Goal: Information Seeking & Learning: Learn about a topic

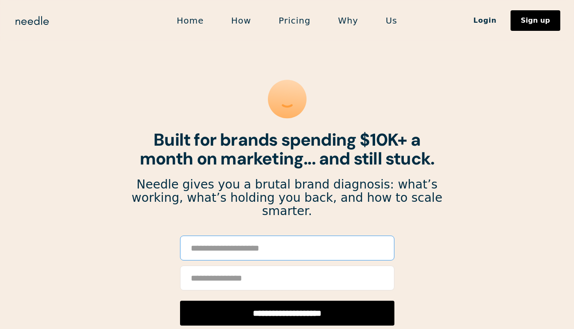
click at [294, 236] on input "Email Form" at bounding box center [287, 248] width 214 height 25
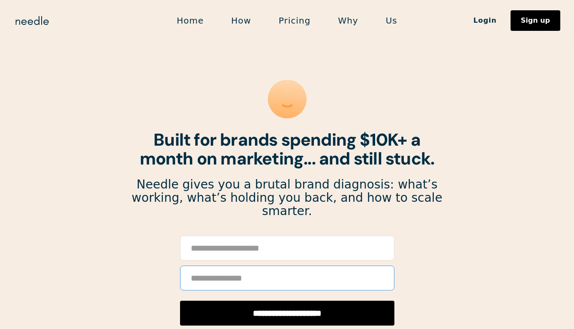
click at [294, 266] on input "Email Form" at bounding box center [287, 278] width 214 height 25
click at [415, 255] on div "**********" at bounding box center [287, 281] width 312 height 90
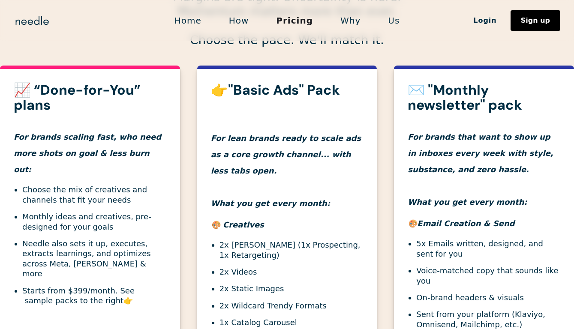
scroll to position [284, 0]
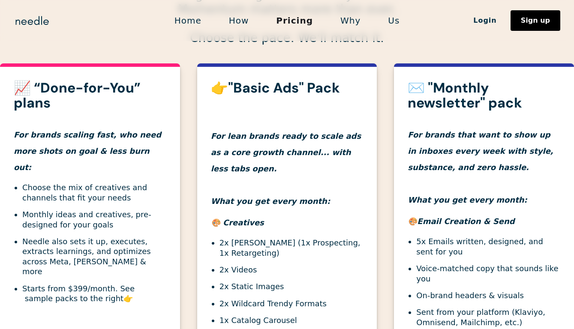
click at [294, 81] on strong "👉"Basic Ads" Pack" at bounding box center [275, 88] width 129 height 18
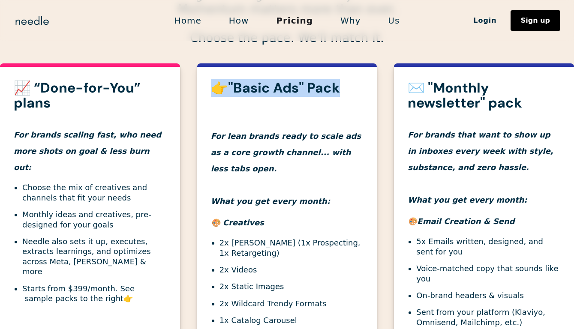
click at [294, 81] on strong "👉"Basic Ads" Pack" at bounding box center [275, 88] width 129 height 18
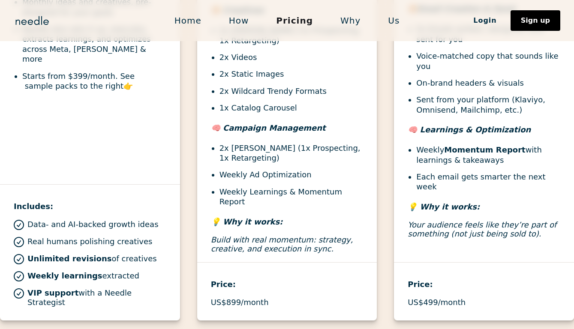
click at [297, 110] on li "1x Catalog Carousel" at bounding box center [291, 108] width 144 height 10
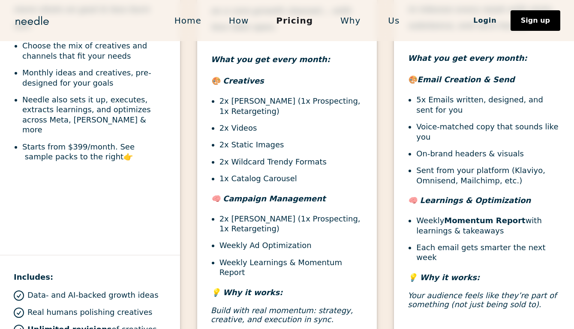
scroll to position [425, 0]
click at [246, 111] on li "2x Ad Campaigns (1x Prospecting, 1x Retargeting)" at bounding box center [291, 106] width 144 height 20
click at [258, 128] on li "2x Videos" at bounding box center [291, 128] width 144 height 10
click at [241, 130] on li "2x Videos" at bounding box center [291, 128] width 144 height 10
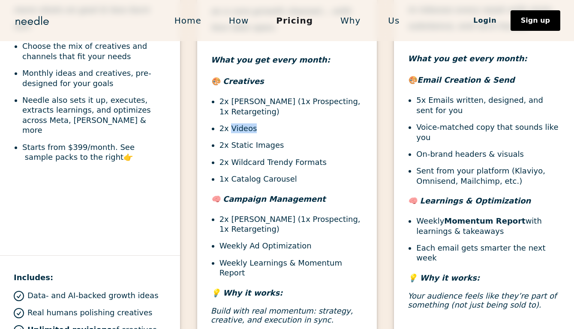
click at [241, 130] on li "2x Videos" at bounding box center [291, 128] width 144 height 10
click at [249, 144] on li "2x Static Images" at bounding box center [291, 145] width 144 height 10
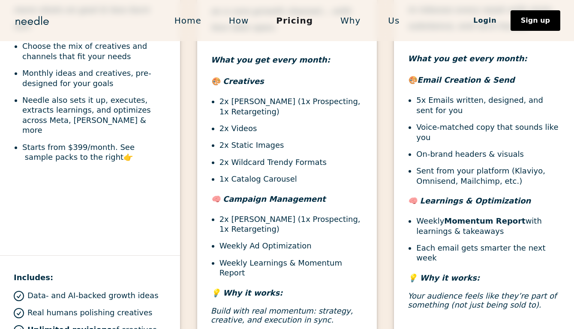
click at [254, 164] on li "2x Wildcard Trendy Formats" at bounding box center [291, 162] width 144 height 10
click at [307, 175] on li "1x Catalog Carousel" at bounding box center [291, 179] width 144 height 10
drag, startPoint x: 299, startPoint y: 181, endPoint x: 206, endPoint y: 163, distance: 94.4
click at [206, 163] on div "👉"Basic Ads" Pack For lean brands ready to scale ads as a core growth channel..…" at bounding box center [287, 136] width 180 height 394
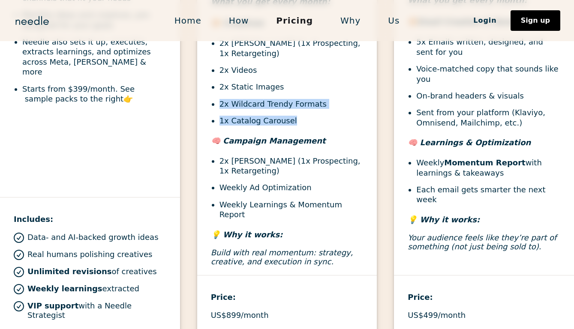
scroll to position [493, 0]
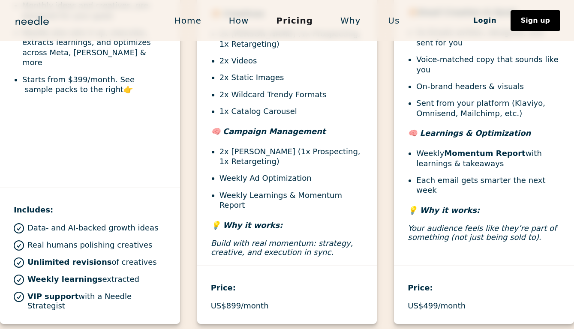
click at [229, 301] on p "US$899/month" at bounding box center [240, 305] width 58 height 9
click at [301, 217] on h4 "💡 Why it works:" at bounding box center [287, 225] width 153 height 16
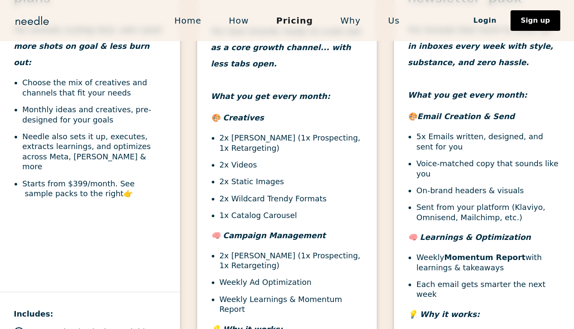
scroll to position [388, 0]
click at [261, 135] on li "2x Ad Campaigns (1x Prospecting, 1x Retargeting)" at bounding box center [291, 143] width 144 height 20
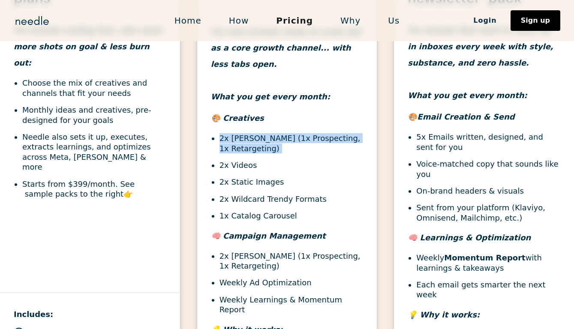
click at [261, 135] on li "2x Ad Campaigns (1x Prospecting, 1x Retargeting)" at bounding box center [291, 143] width 144 height 20
click at [316, 217] on li "1x Catalog Carousel" at bounding box center [291, 216] width 144 height 10
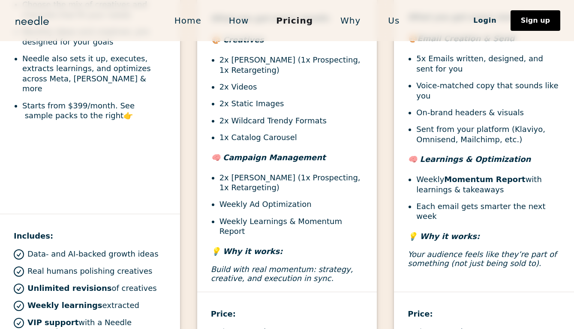
scroll to position [468, 0]
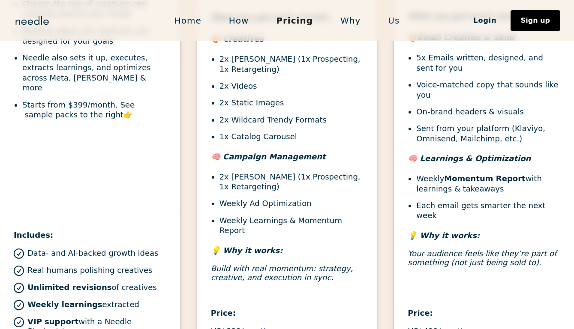
click at [234, 90] on li "2x Videos" at bounding box center [291, 86] width 144 height 10
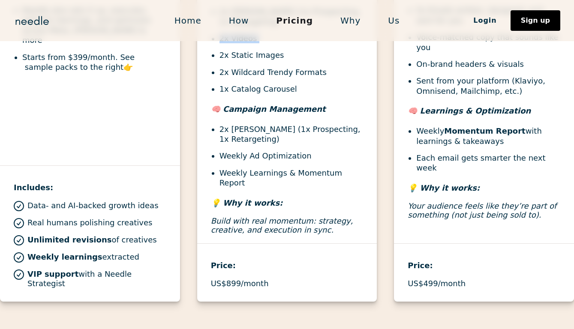
scroll to position [514, 0]
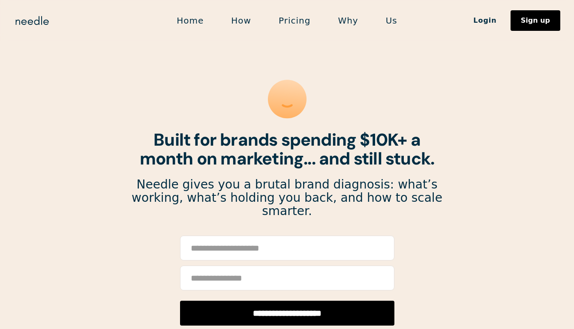
click at [287, 237] on input "Email Form" at bounding box center [287, 248] width 214 height 25
click at [288, 267] on input "Email Form" at bounding box center [287, 278] width 214 height 25
click at [455, 234] on section "**********" at bounding box center [287, 321] width 574 height 642
